Goal: Information Seeking & Learning: Learn about a topic

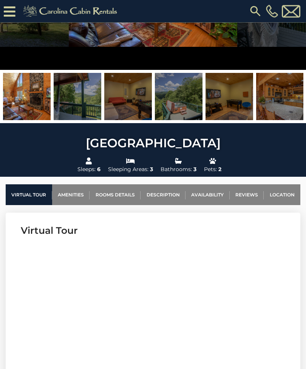
scroll to position [127, 0]
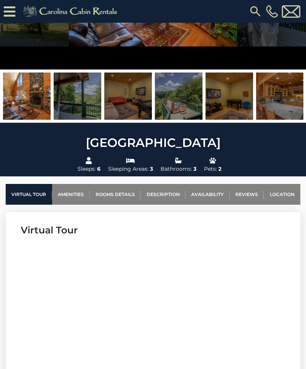
click at [116, 195] on link "Rooms Details" at bounding box center [115, 194] width 51 height 21
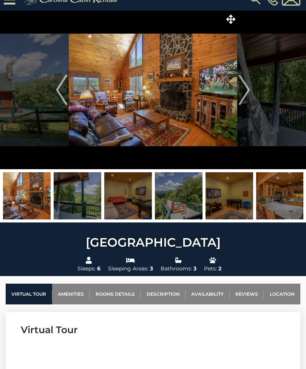
scroll to position [0, 0]
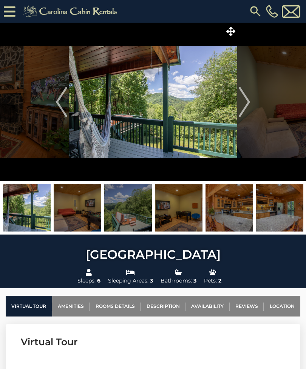
click at [248, 107] on img "Next" at bounding box center [244, 102] width 11 height 30
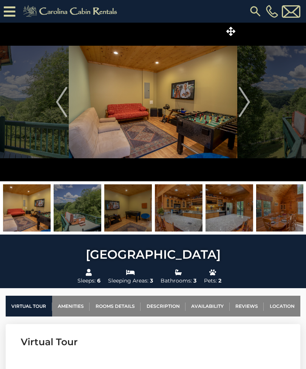
click at [248, 104] on img "Next" at bounding box center [244, 102] width 11 height 30
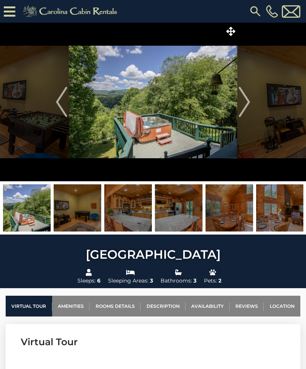
click at [248, 101] on img "Next" at bounding box center [244, 102] width 11 height 30
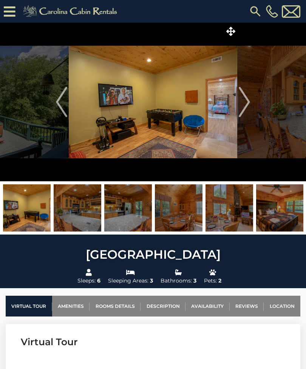
click at [250, 103] on img "Next" at bounding box center [244, 102] width 11 height 30
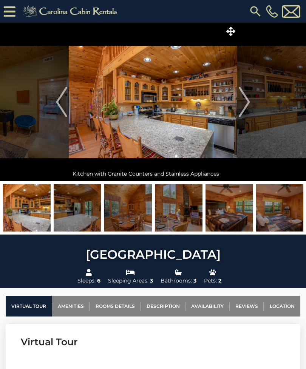
click at [251, 103] on button "Next" at bounding box center [244, 102] width 14 height 159
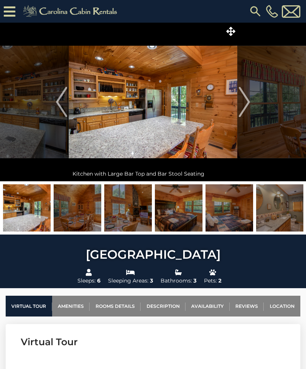
click at [248, 102] on img "Next" at bounding box center [244, 102] width 11 height 30
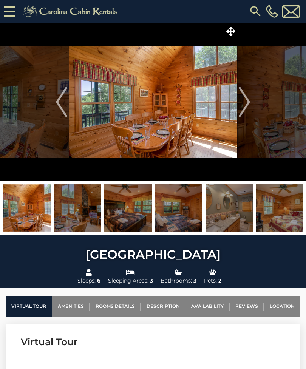
click at [251, 103] on button "Next" at bounding box center [244, 102] width 14 height 159
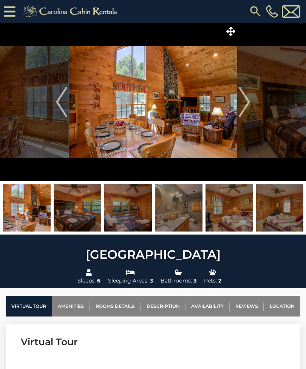
click at [249, 104] on img "Next" at bounding box center [244, 102] width 11 height 30
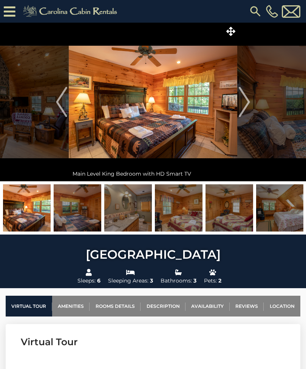
click at [251, 105] on button "Next" at bounding box center [244, 102] width 14 height 159
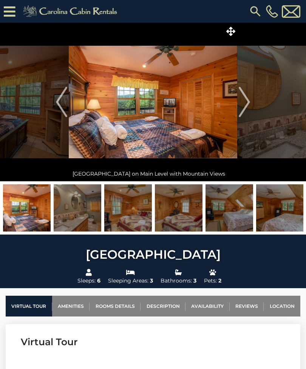
click at [251, 104] on button "Next" at bounding box center [244, 102] width 14 height 159
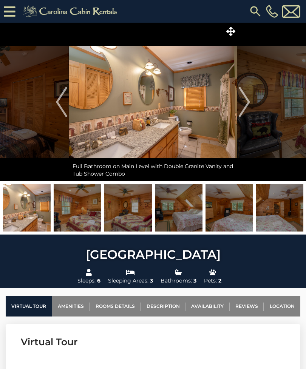
click at [249, 103] on img "Next" at bounding box center [244, 102] width 11 height 30
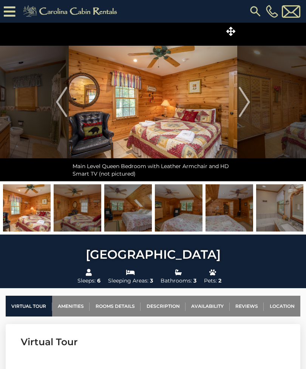
click at [248, 104] on img "Next" at bounding box center [244, 102] width 11 height 30
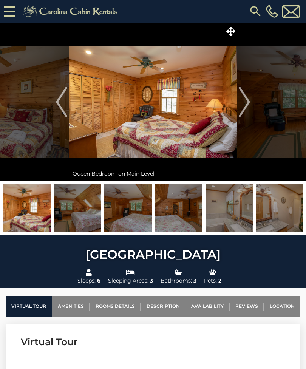
click at [249, 105] on img "Next" at bounding box center [244, 102] width 11 height 30
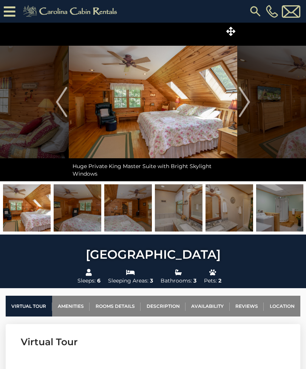
click at [249, 105] on img "Next" at bounding box center [244, 102] width 11 height 30
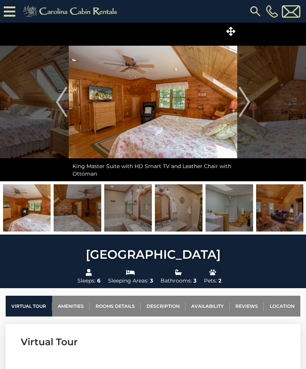
click at [248, 102] on img "Next" at bounding box center [244, 102] width 11 height 30
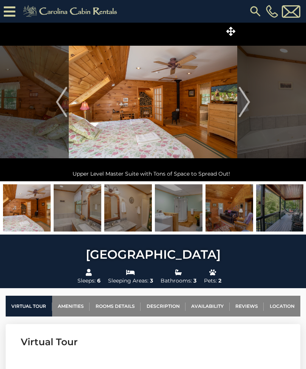
click at [247, 104] on img "Next" at bounding box center [244, 102] width 11 height 30
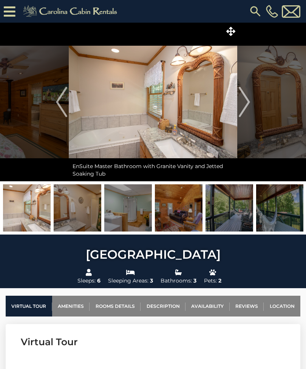
click at [249, 102] on img "Next" at bounding box center [244, 102] width 11 height 30
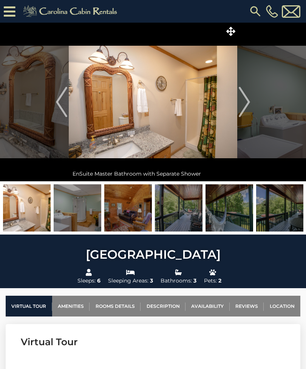
click at [250, 100] on img "Next" at bounding box center [244, 102] width 11 height 30
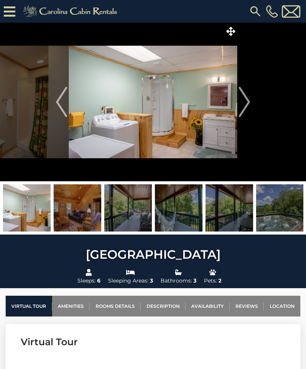
click at [251, 102] on button "Next" at bounding box center [244, 102] width 14 height 159
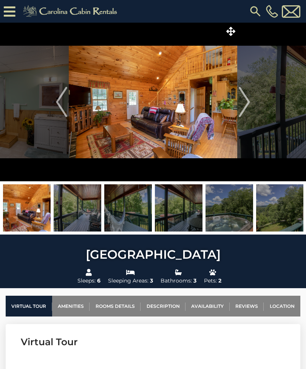
click at [59, 99] on img "Previous" at bounding box center [61, 102] width 11 height 30
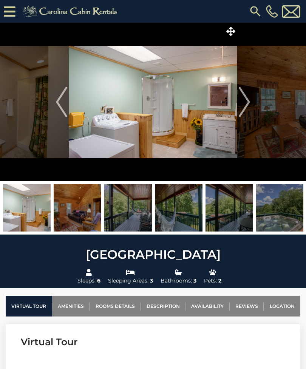
click at [247, 99] on img "Next" at bounding box center [244, 102] width 11 height 30
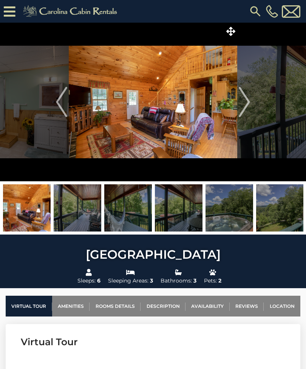
click at [245, 99] on img "Next" at bounding box center [244, 102] width 11 height 30
